Goal: Book appointment/travel/reservation

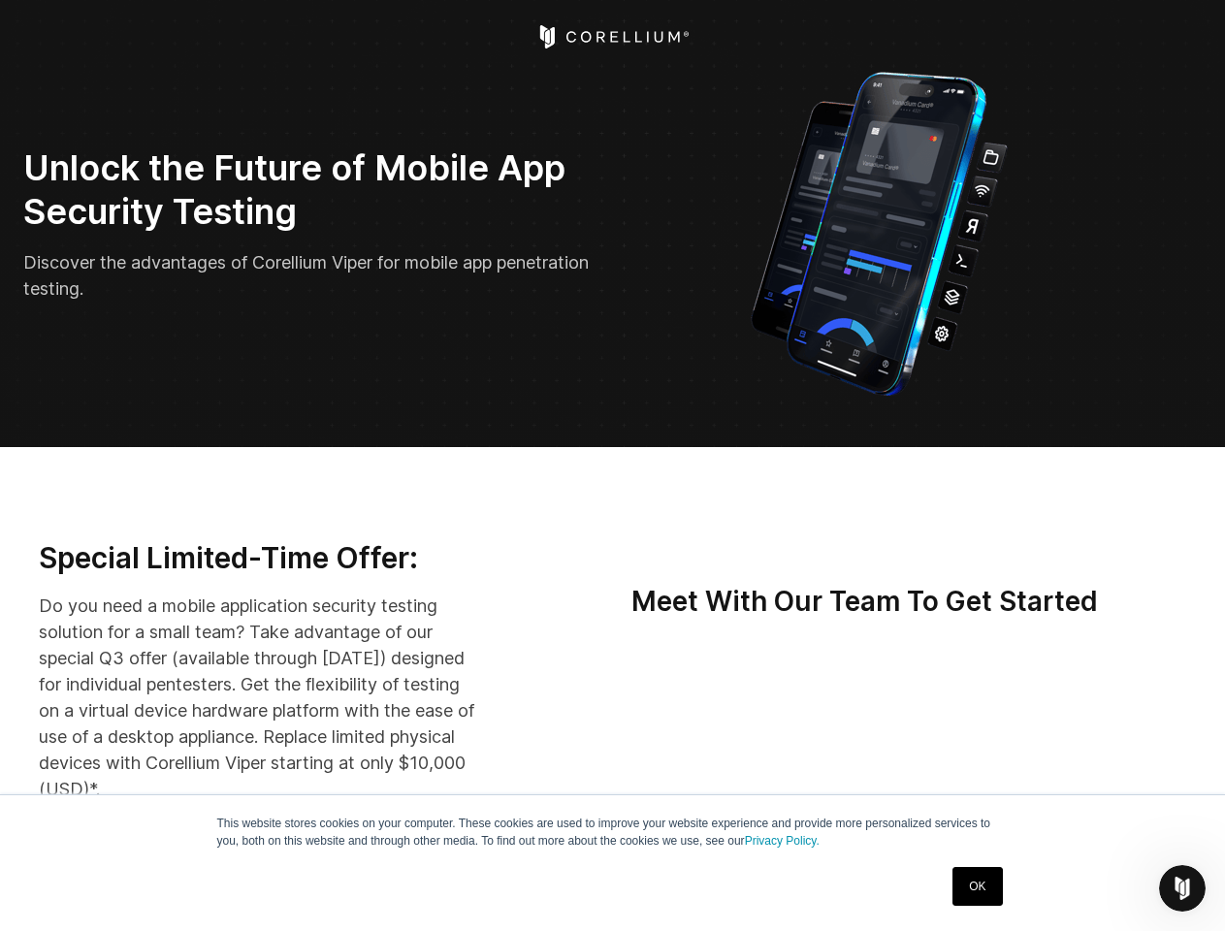
click at [1182, 888] on icon "Open Intercom Messenger" at bounding box center [1183, 889] width 32 height 32
